Goal: Task Accomplishment & Management: Manage account settings

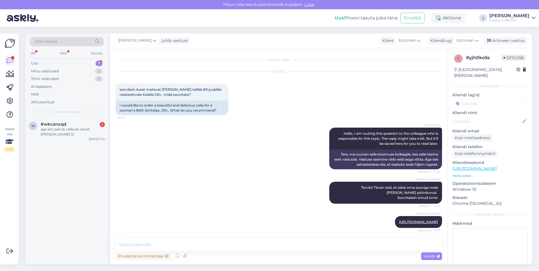
scroll to position [215, 0]
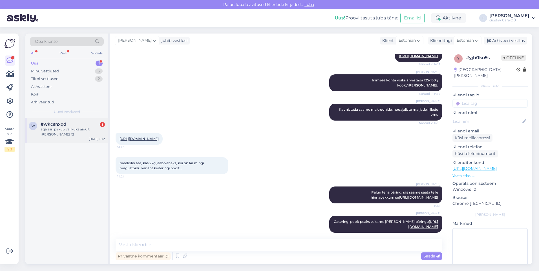
click at [70, 124] on div "#wkcsnxqd 1" at bounding box center [73, 124] width 64 height 5
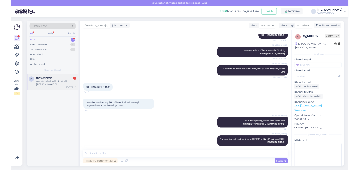
scroll to position [0, 0]
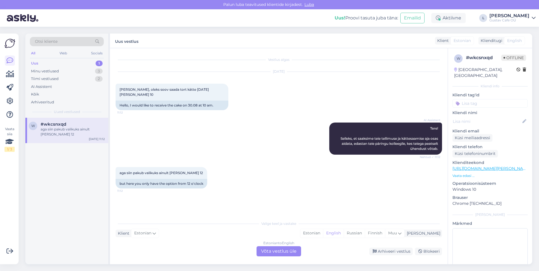
click at [342, 182] on div "aga siin pakub valikuks ainult [PERSON_NAME] 12 11:12 but here you only have th…" at bounding box center [279, 178] width 327 height 34
click at [323, 236] on div "Estonian" at bounding box center [311, 233] width 23 height 8
click at [292, 253] on div "Estonian to Estonian Võta vestlus üle" at bounding box center [279, 252] width 45 height 10
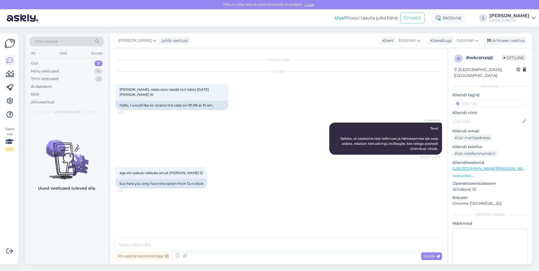
click at [242, 143] on div "AI Assistent Tere! Selleks, et saaksime teie tellimuse ja kättesaamise aja osas…" at bounding box center [279, 139] width 327 height 45
click at [499, 39] on div "Arhiveeri vestlus" at bounding box center [505, 41] width 43 height 8
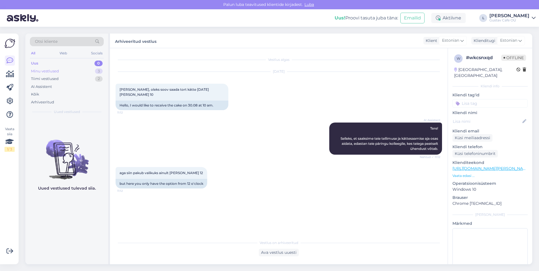
click at [71, 72] on div "Minu vestlused 3" at bounding box center [67, 71] width 74 height 8
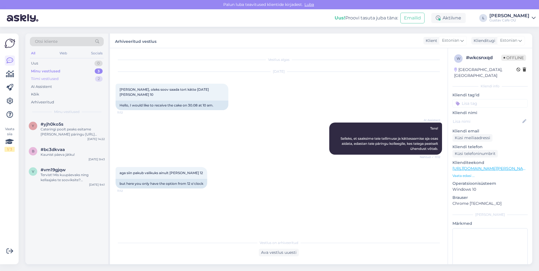
click at [73, 80] on div "Tiimi vestlused 2" at bounding box center [67, 79] width 74 height 8
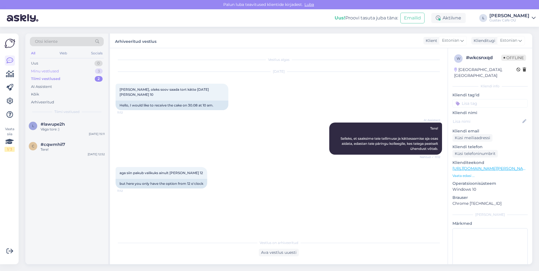
click at [73, 67] on div "Minu vestlused 3" at bounding box center [67, 71] width 74 height 8
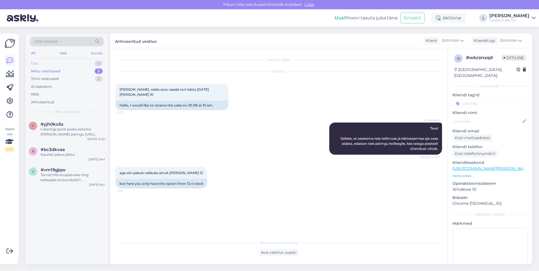
click at [73, 65] on div "Uus 0" at bounding box center [67, 64] width 74 height 8
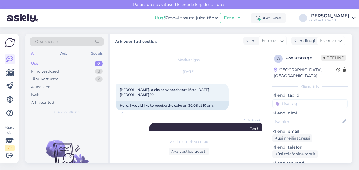
click at [82, 60] on div "Uus 0" at bounding box center [67, 64] width 74 height 8
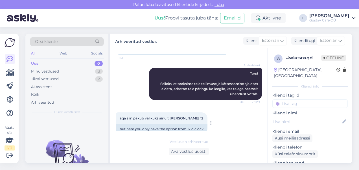
scroll to position [59, 0]
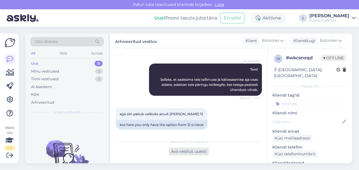
click at [199, 153] on div "Ava vestlus uuesti" at bounding box center [189, 152] width 40 height 8
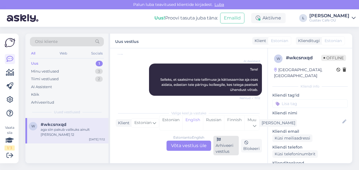
click at [227, 148] on div "Arhiveeri vestlus" at bounding box center [225, 145] width 25 height 19
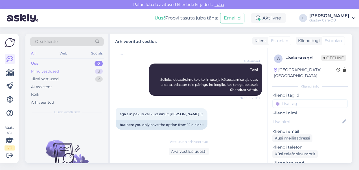
click at [48, 72] on div "Minu vestlused" at bounding box center [45, 72] width 28 height 6
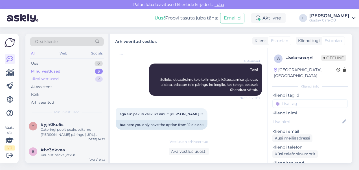
click at [50, 76] on div "Tiimi vestlused" at bounding box center [45, 79] width 28 height 6
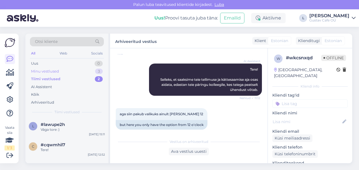
click at [50, 70] on div "Minu vestlused" at bounding box center [45, 72] width 28 height 6
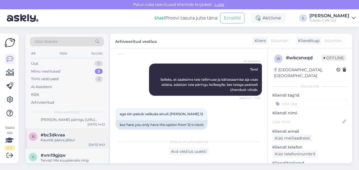
scroll to position [25, 0]
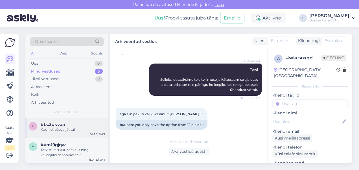
click at [67, 128] on div "Kaunist päeva jätku!" at bounding box center [73, 129] width 64 height 5
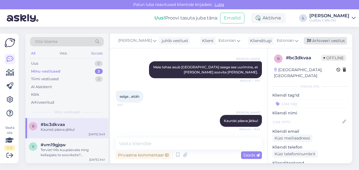
click at [332, 43] on div "Arhiveeri vestlus" at bounding box center [325, 41] width 43 height 8
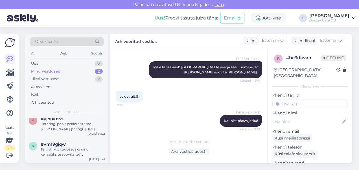
scroll to position [0, 0]
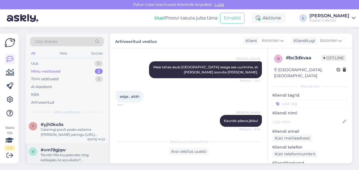
click at [50, 147] on span "#vm19gjqw" at bounding box center [53, 149] width 25 height 5
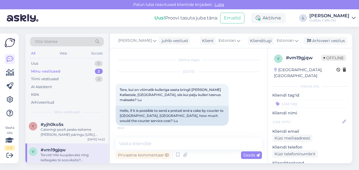
scroll to position [143, 0]
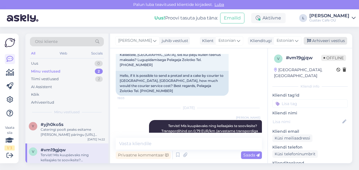
click at [335, 41] on div "Arhiveeri vestlus" at bounding box center [325, 41] width 43 height 8
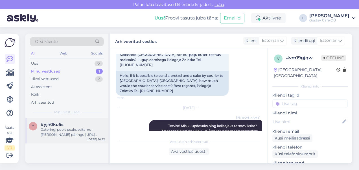
click at [76, 126] on div "#yjh0ko5s" at bounding box center [73, 124] width 64 height 5
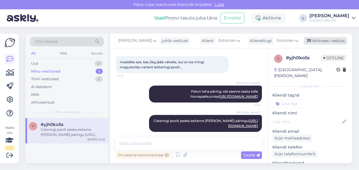
click at [324, 44] on div "Arhiveeri vestlus" at bounding box center [325, 41] width 43 height 8
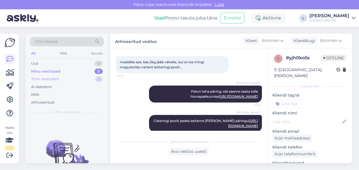
click at [91, 78] on div "Tiimi vestlused 2" at bounding box center [67, 79] width 74 height 8
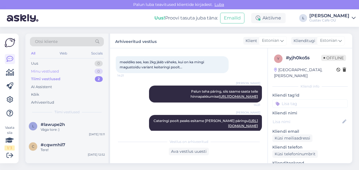
click at [74, 69] on div "Minu vestlused 0" at bounding box center [67, 71] width 74 height 8
